Goal: Information Seeking & Learning: Learn about a topic

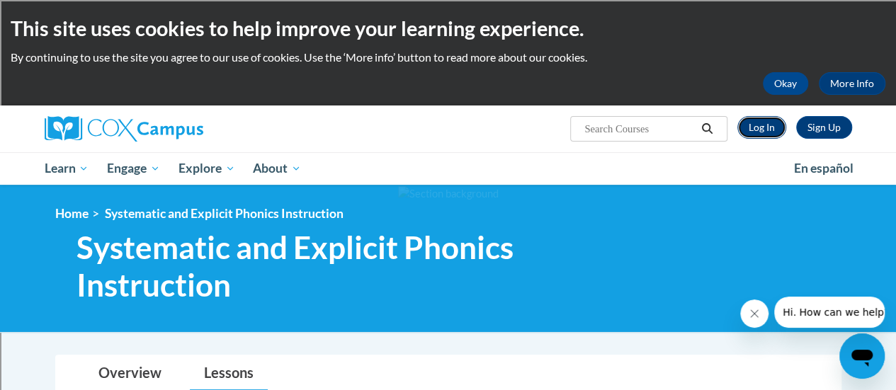
click at [768, 124] on link "Log In" at bounding box center [761, 127] width 49 height 23
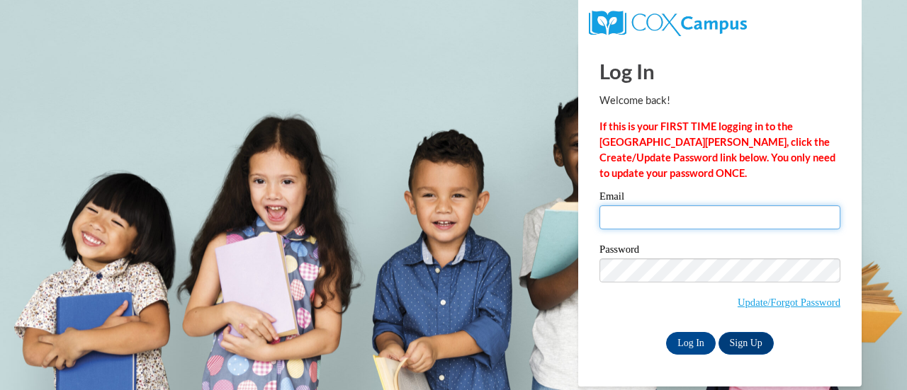
click at [730, 215] on input "Email" at bounding box center [719, 217] width 241 height 24
type input "olsoeri@sdmfschools.org"
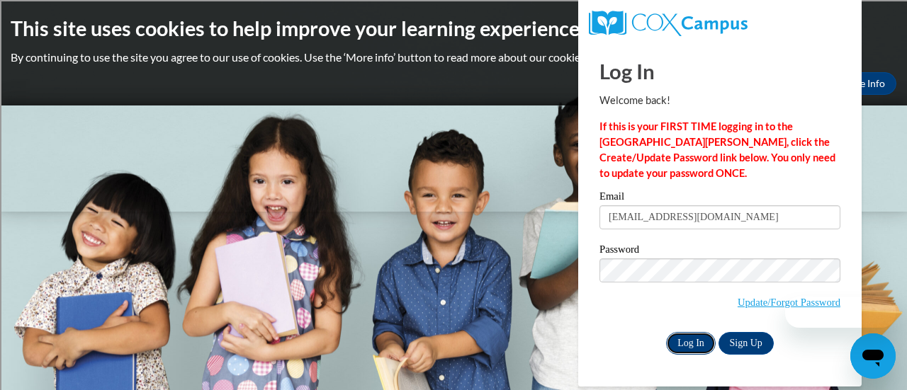
click at [684, 343] on input "Log In" at bounding box center [691, 343] width 50 height 23
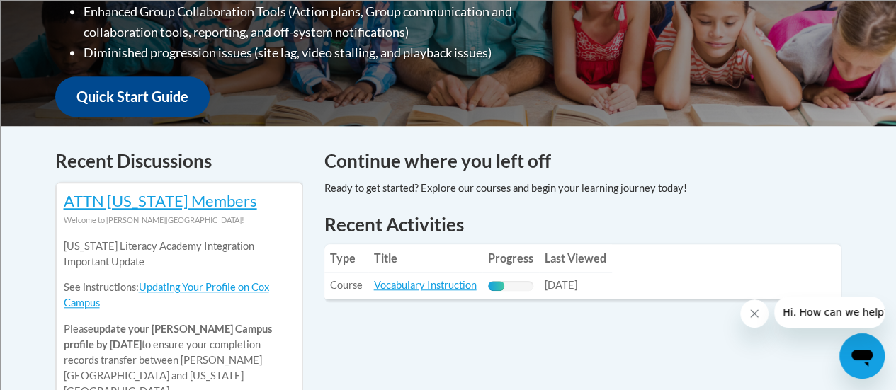
scroll to position [480, 0]
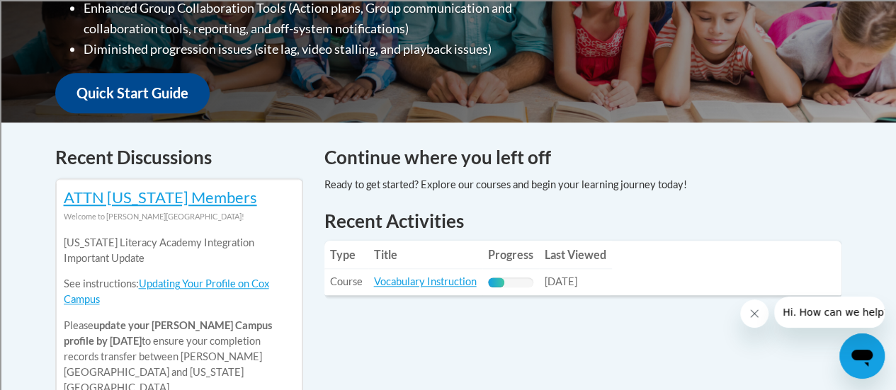
click at [439, 290] on td "Title: Vocabulary Instruction" at bounding box center [425, 282] width 114 height 26
click at [443, 279] on link "Vocabulary Instruction" at bounding box center [425, 282] width 103 height 12
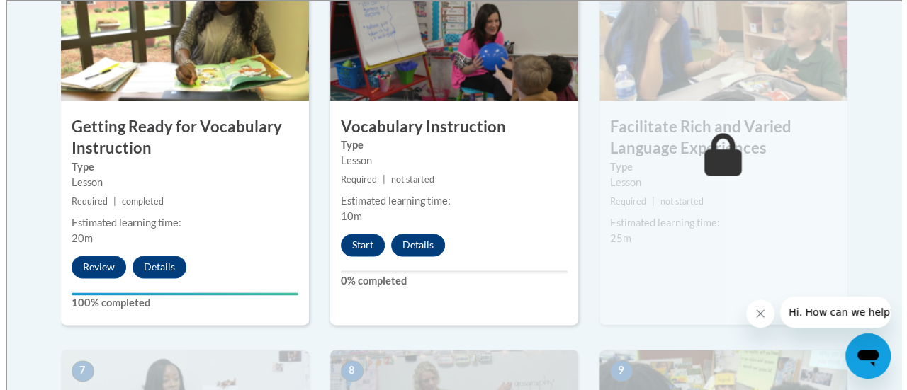
scroll to position [906, 0]
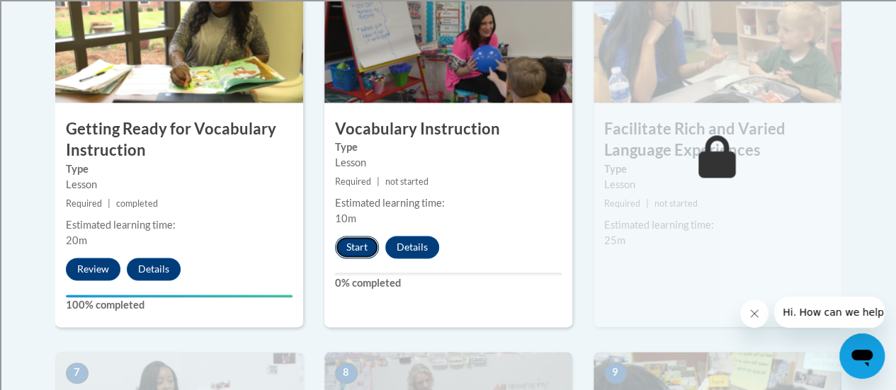
click at [353, 248] on button "Start" at bounding box center [357, 247] width 44 height 23
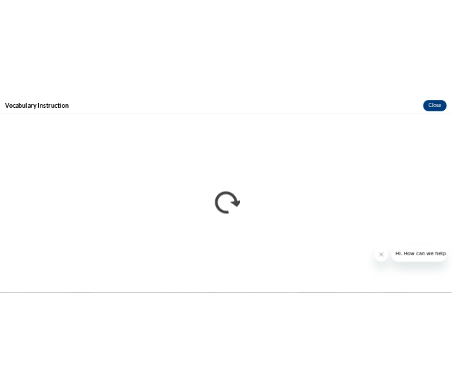
scroll to position [0, 0]
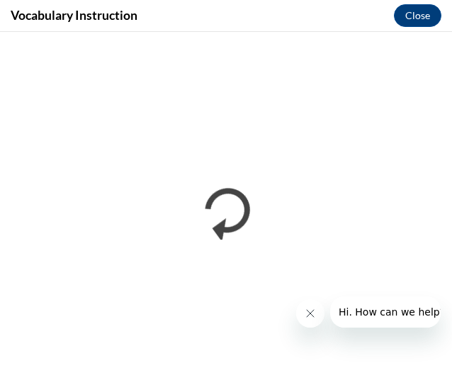
click at [312, 314] on icon "Close message from company" at bounding box center [309, 312] width 11 height 11
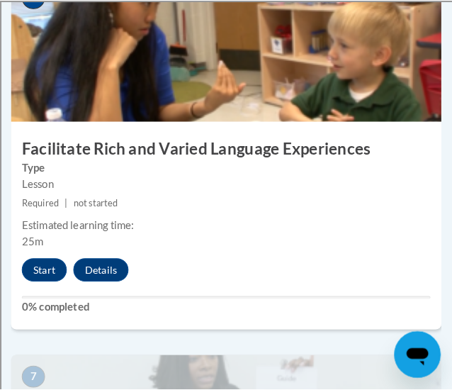
scroll to position [2344, 0]
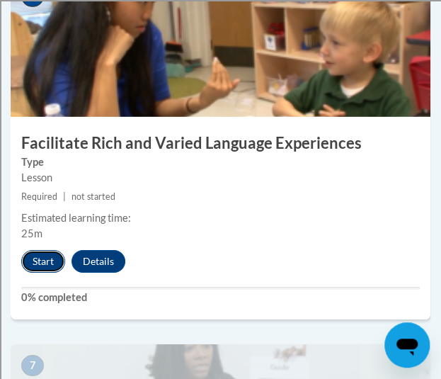
click at [50, 255] on button "Start" at bounding box center [43, 261] width 44 height 23
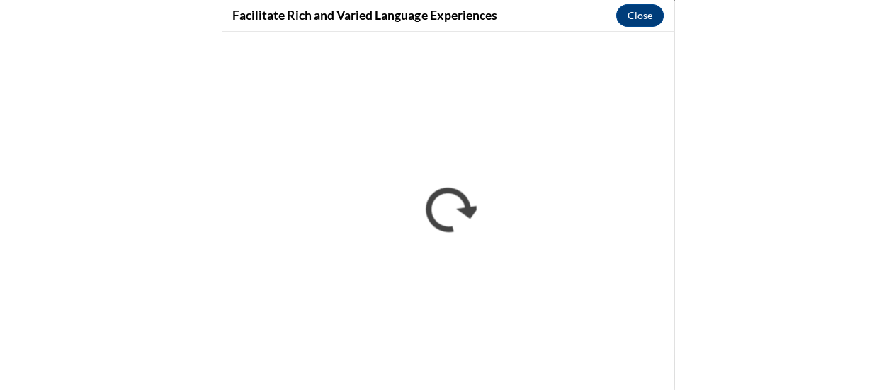
scroll to position [1857, 0]
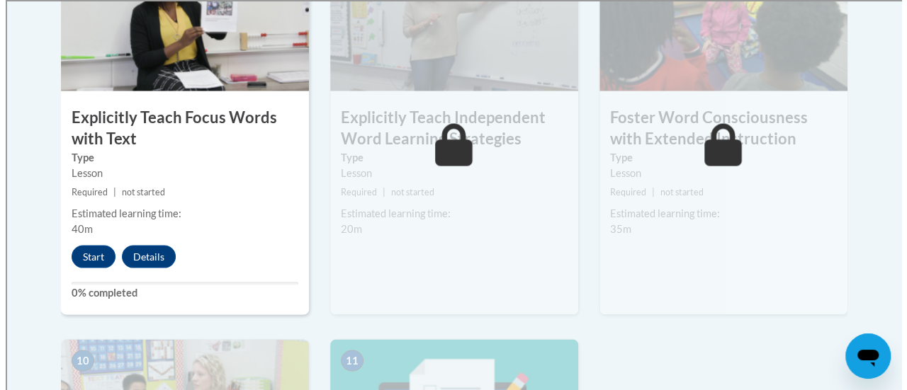
scroll to position [1310, 0]
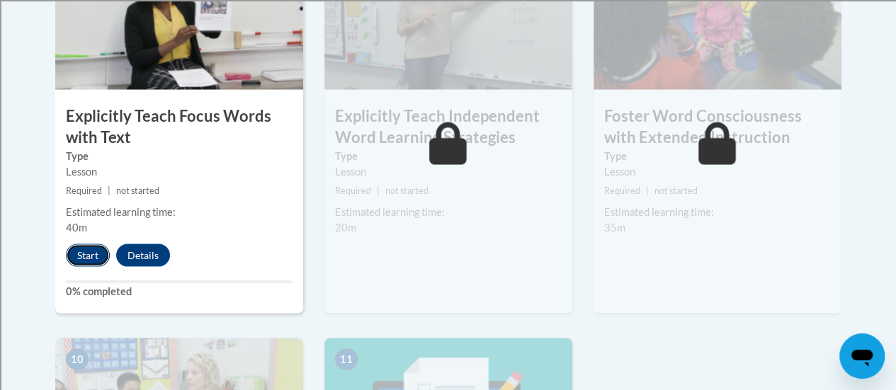
click at [91, 253] on button "Start" at bounding box center [88, 255] width 44 height 23
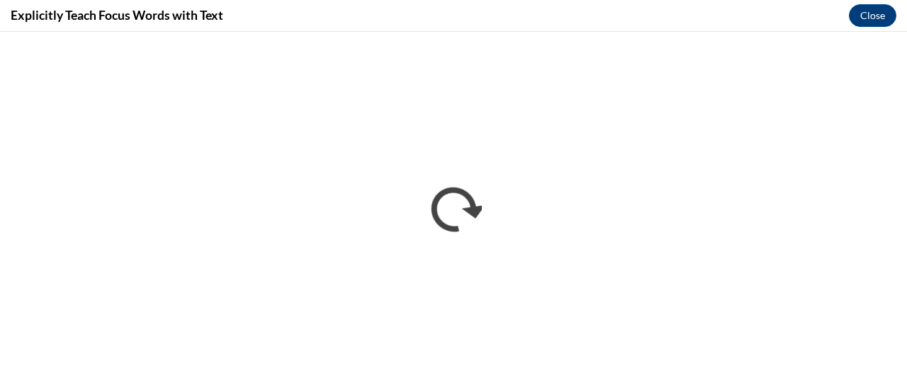
scroll to position [0, 0]
